Goal: Transaction & Acquisition: Book appointment/travel/reservation

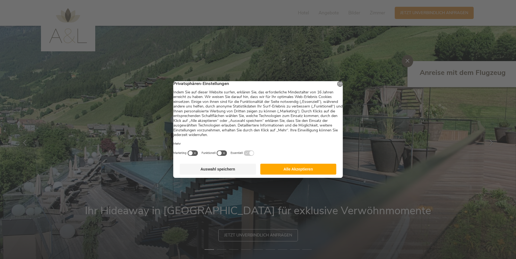
click at [233, 172] on button "Auswahl speichern" at bounding box center [218, 168] width 76 height 11
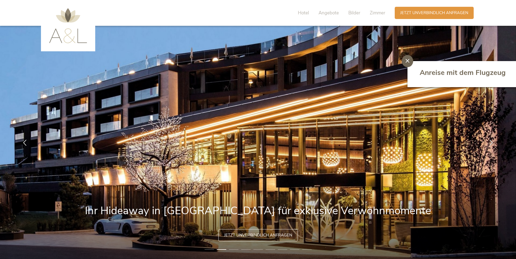
click at [311, 13] on div "Hotel Angebote Bilder Zimmer" at bounding box center [343, 13] width 104 height 12
click at [305, 12] on span "Hotel" at bounding box center [303, 13] width 11 height 6
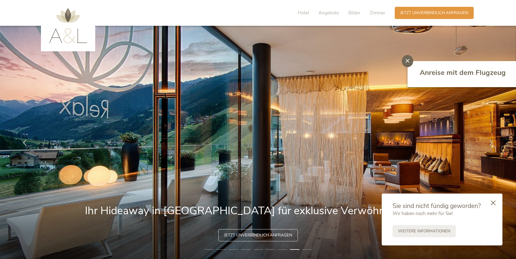
click at [296, 248] on li "8" at bounding box center [294, 248] width 9 height 5
click at [308, 248] on li "9" at bounding box center [306, 248] width 9 height 5
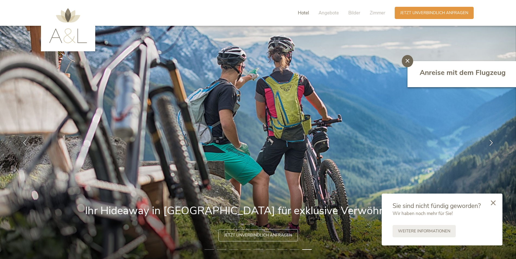
click at [306, 15] on span "Hotel" at bounding box center [303, 13] width 11 height 6
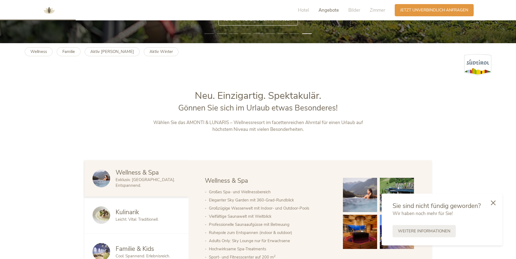
click at [336, 9] on span "Angebote" at bounding box center [328, 10] width 20 height 6
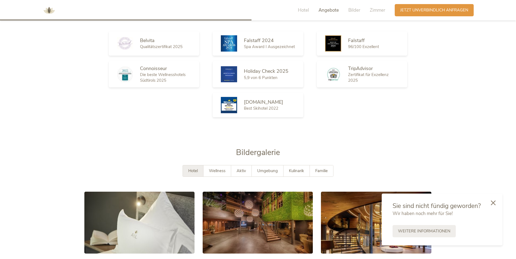
scroll to position [979, 0]
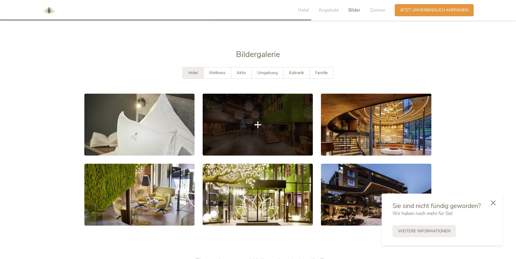
click at [257, 104] on link at bounding box center [258, 125] width 110 height 62
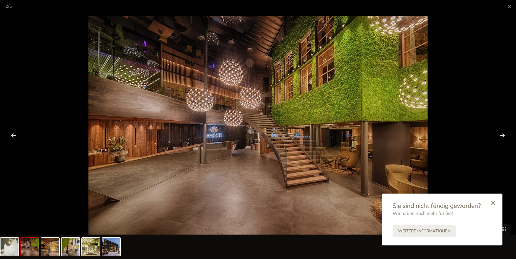
click at [501, 137] on div at bounding box center [501, 135] width 17 height 17
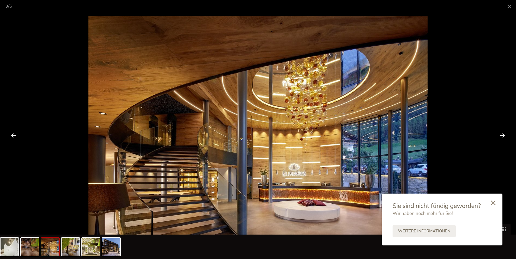
click at [501, 137] on div at bounding box center [501, 135] width 17 height 17
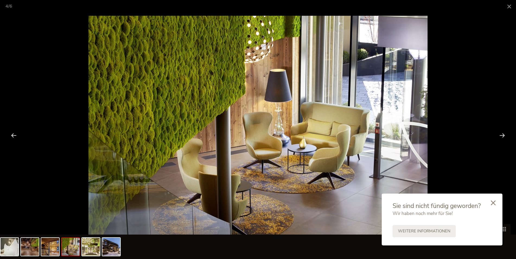
click at [501, 137] on div at bounding box center [501, 135] width 17 height 17
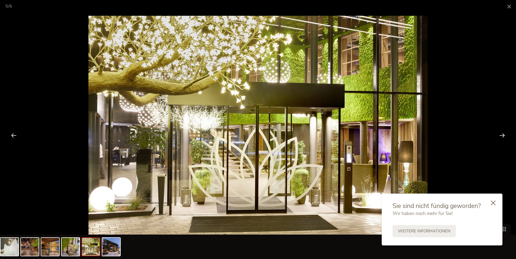
click at [501, 137] on div at bounding box center [501, 135] width 17 height 17
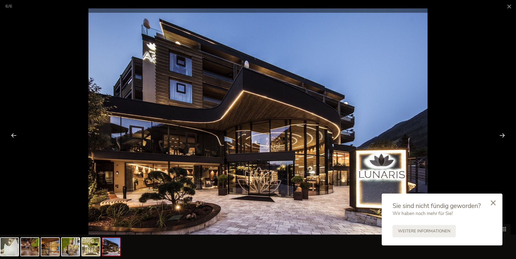
click at [501, 137] on div at bounding box center [501, 135] width 17 height 17
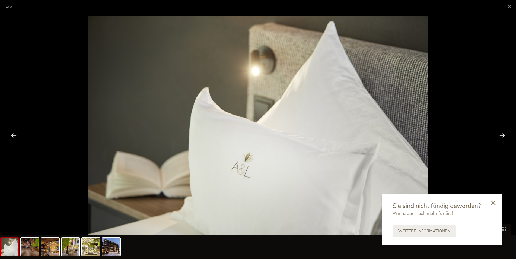
click at [501, 137] on div at bounding box center [501, 135] width 17 height 17
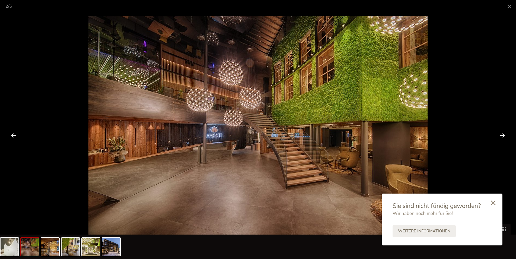
click at [501, 137] on div at bounding box center [501, 135] width 17 height 17
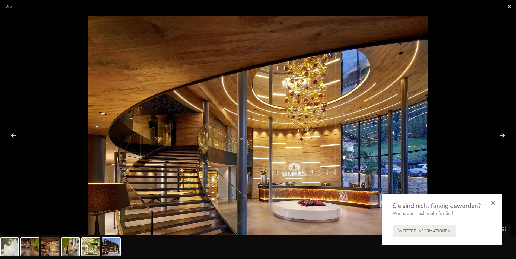
click at [506, 7] on span at bounding box center [509, 6] width 14 height 13
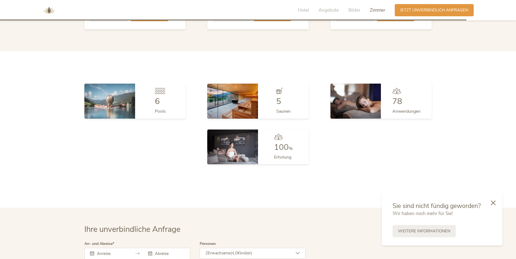
scroll to position [1467, 0]
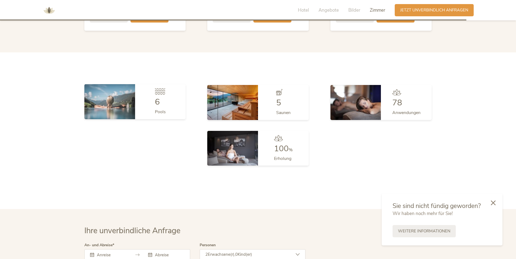
click at [120, 97] on img at bounding box center [109, 101] width 51 height 35
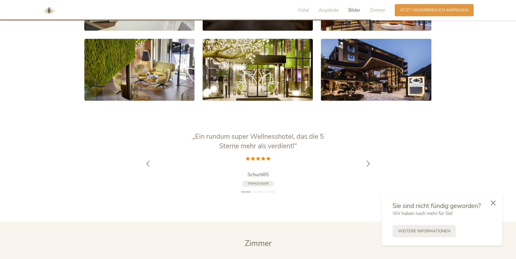
scroll to position [1081, 0]
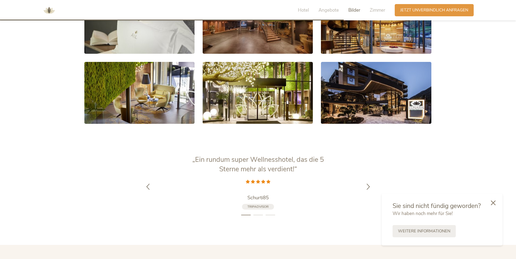
click at [355, 11] on span "Bilder" at bounding box center [354, 10] width 12 height 6
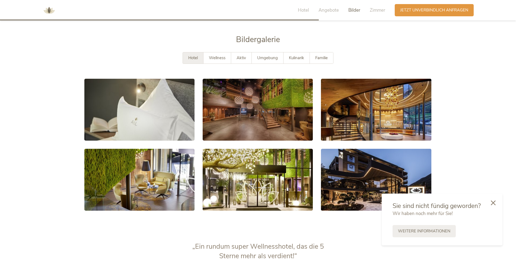
scroll to position [992, 0]
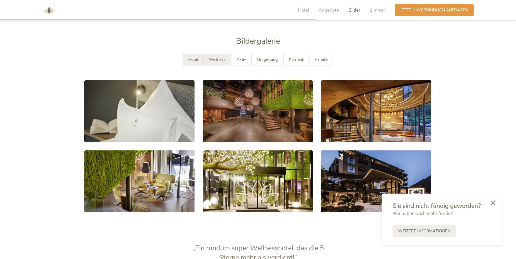
click at [220, 57] on span "Wellness" at bounding box center [217, 59] width 17 height 5
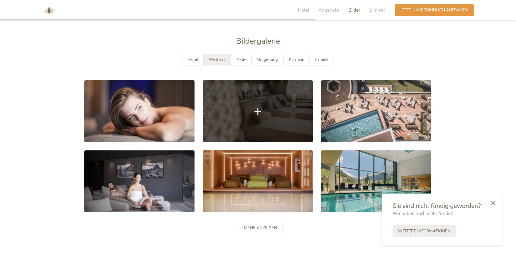
click at [230, 103] on link at bounding box center [258, 111] width 110 height 62
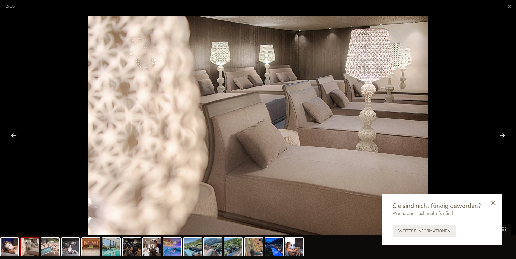
click at [484, 134] on div at bounding box center [258, 129] width 516 height 259
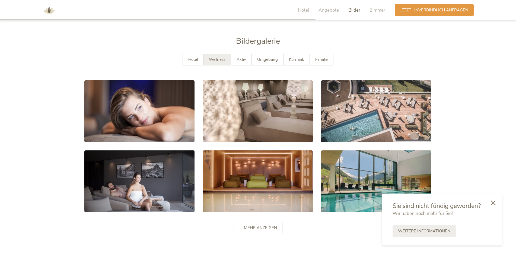
click at [496, 136] on section "Bildergalerie Hotel Wellness Aktiv Umgebung Kulinarik Familie mehr anzeigen wen…" at bounding box center [258, 135] width 516 height 198
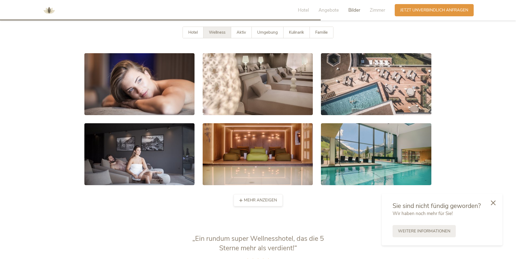
click at [264, 197] on span "mehr anzeigen" at bounding box center [260, 200] width 33 height 6
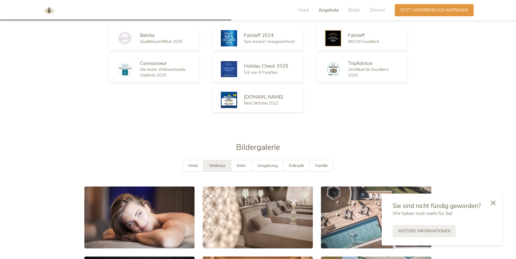
scroll to position [830, 0]
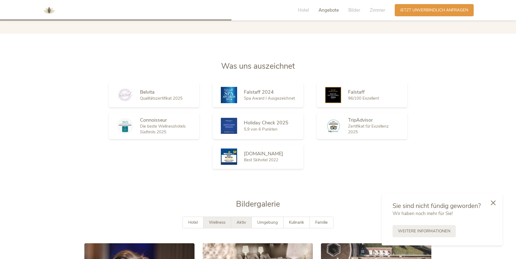
click at [246, 217] on div "Aktiv" at bounding box center [241, 222] width 21 height 11
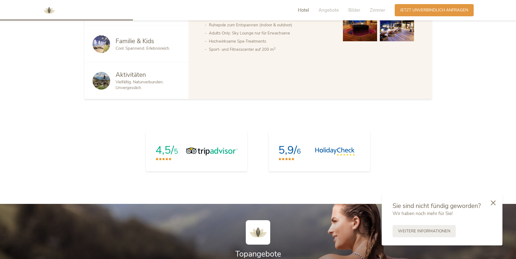
click at [303, 9] on span "Hotel" at bounding box center [303, 10] width 11 height 6
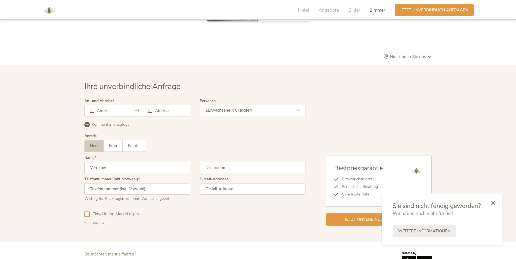
scroll to position [1640, 0]
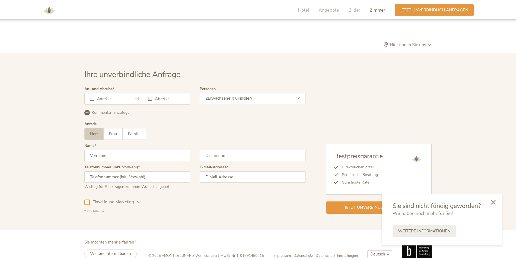
click at [497, 202] on div at bounding box center [493, 202] width 18 height 19
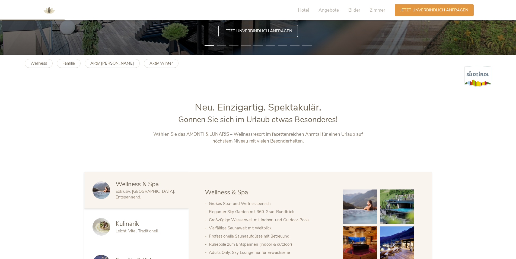
scroll to position [204, 0]
